Goal: Task Accomplishment & Management: Manage account settings

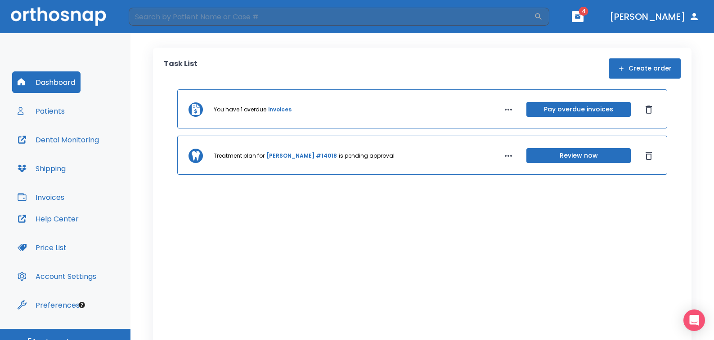
click at [558, 159] on button "Review now" at bounding box center [578, 155] width 104 height 15
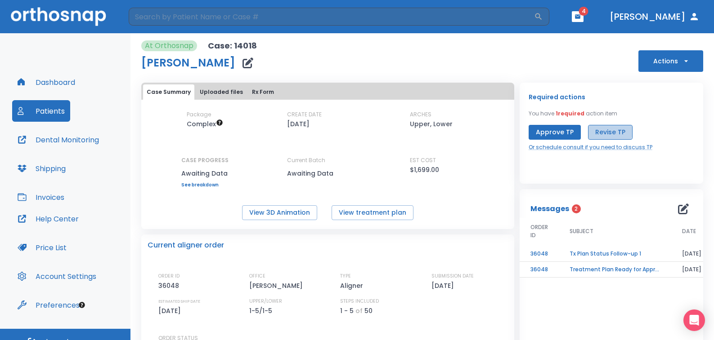
click at [596, 131] on button "Revise TP" at bounding box center [610, 132] width 45 height 15
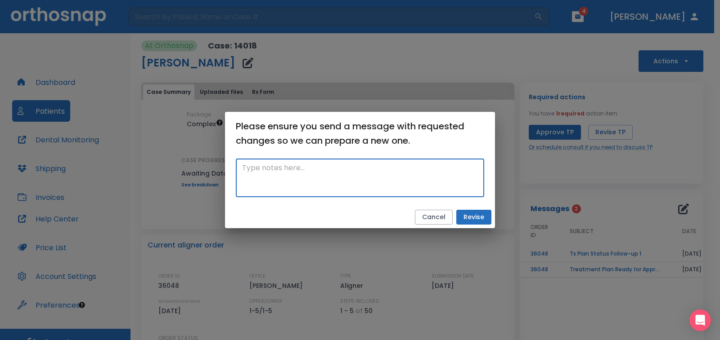
click at [266, 173] on textarea at bounding box center [360, 178] width 236 height 31
click at [248, 168] on textarea "please do treatment plan for anterior spacing only." at bounding box center [360, 178] width 236 height 31
click at [433, 170] on textarea "Please do treatment plan for anterior spacing only." at bounding box center [360, 178] width 236 height 31
click at [303, 184] on textarea "Please do treatment plan for anterior spacing only. thank you" at bounding box center [360, 178] width 236 height 31
click at [298, 183] on textarea "Please do treatment plan for anterior spacing only. thank you" at bounding box center [360, 178] width 236 height 31
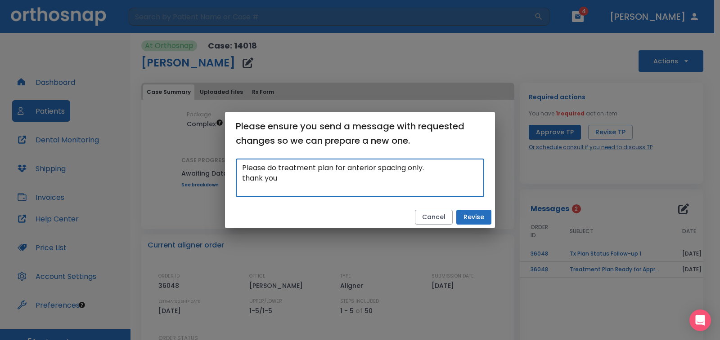
type textarea "Please do treatment plan for anterior spacing only. thank you"
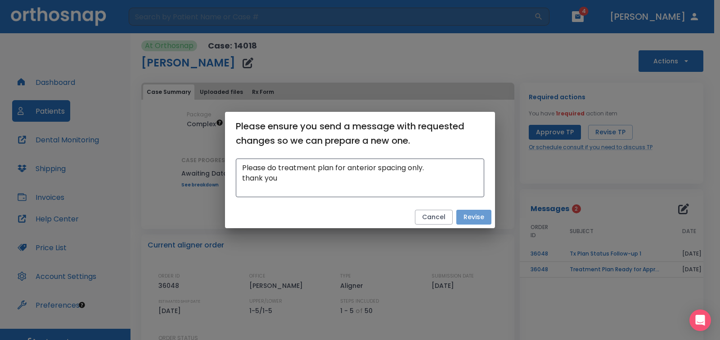
click at [461, 219] on button "Revise" at bounding box center [473, 217] width 35 height 15
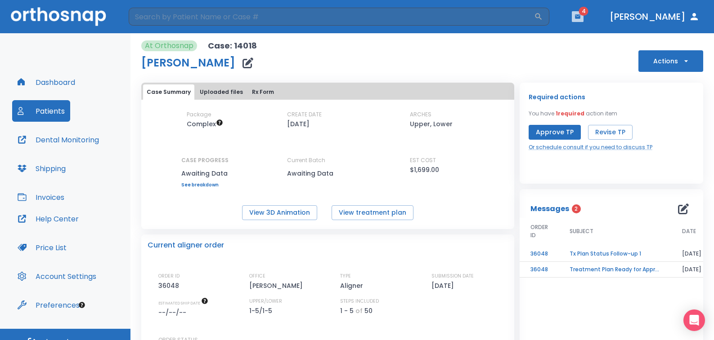
click at [583, 16] on button "button" at bounding box center [578, 16] width 12 height 11
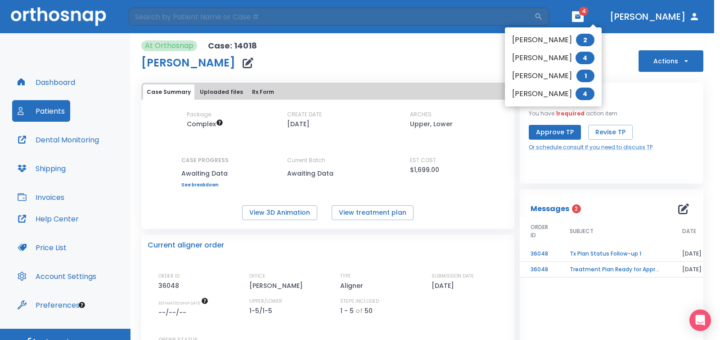
click at [532, 79] on li "[PERSON_NAME] 1" at bounding box center [553, 76] width 97 height 18
